Goal: Information Seeking & Learning: Compare options

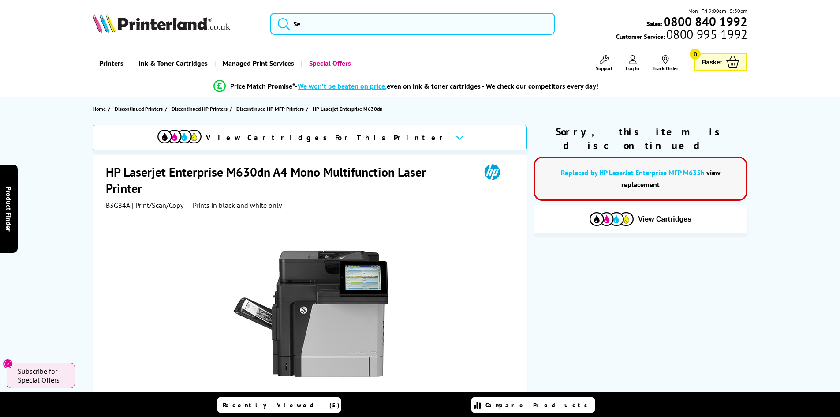
click at [658, 168] on link "Replaced by HP LaserJet Enterprise MFP M635h" at bounding box center [633, 172] width 144 height 9
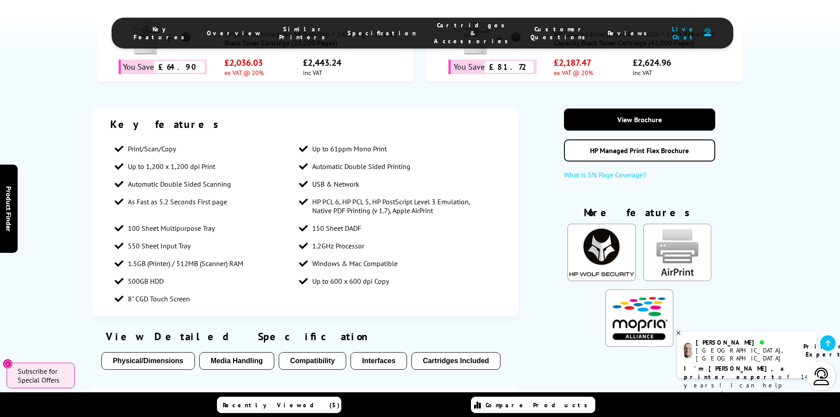
scroll to position [786, 0]
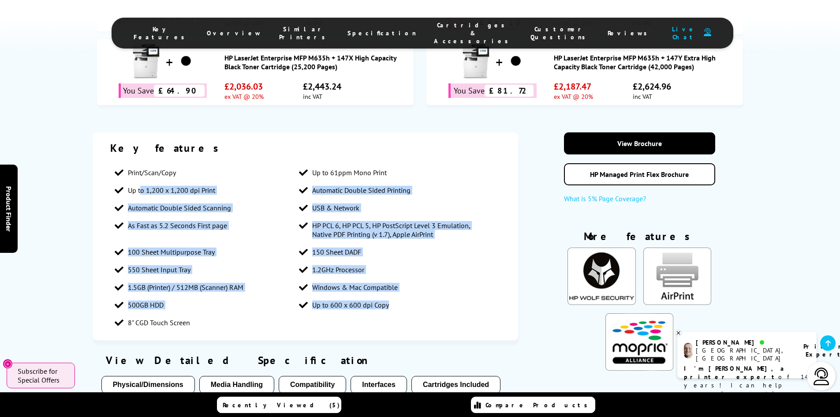
drag, startPoint x: 440, startPoint y: 258, endPoint x: 138, endPoint y: 114, distance: 335.2
click at [141, 164] on ul "Print/Scan/Copy Up to 61ppm Mono Print Up to 1,200 x 1,200 dpi Print Automatic …" at bounding box center [305, 248] width 391 height 168
drag, startPoint x: 111, startPoint y: 105, endPoint x: 189, endPoint y: 265, distance: 177.7
click at [189, 265] on div "Key features Print/Scan/Copy Up to 61ppm Mono Print Up to 1,200 x 1,200 dpi Pri…" at bounding box center [306, 236] width 426 height 208
copy ul "Print/Scan/Copy Up to 61ppm Mono Print Up to 1,200 x 1,200 dpi Print Automatic …"
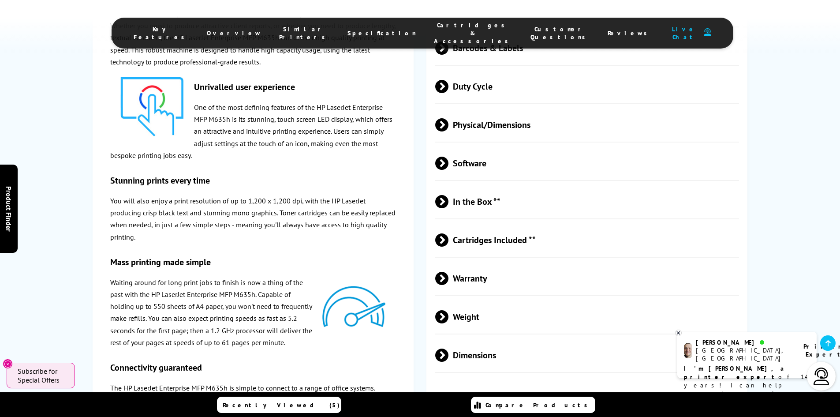
scroll to position [1795, 0]
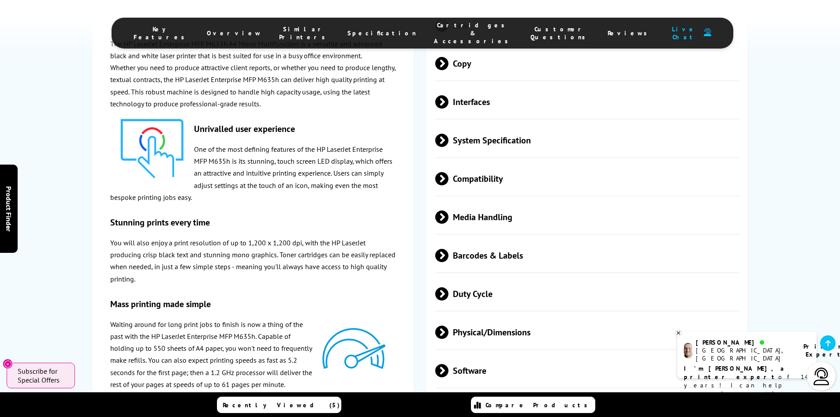
click at [535, 316] on span "Physical/Dimensions" at bounding box center [587, 332] width 304 height 33
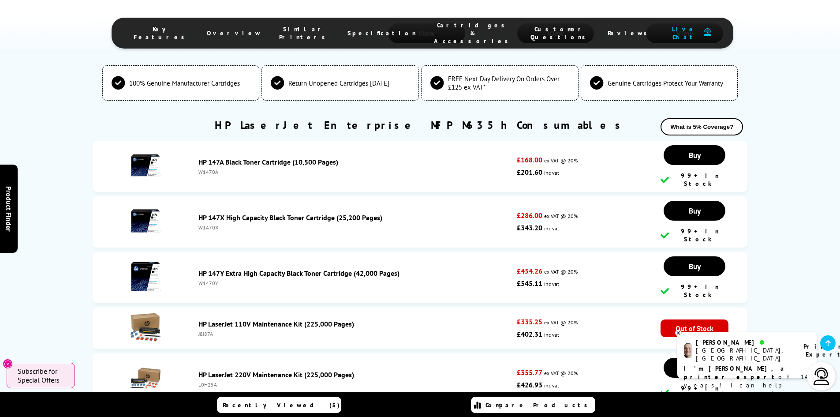
scroll to position [2883, 0]
